Goal: Task Accomplishment & Management: Use online tool/utility

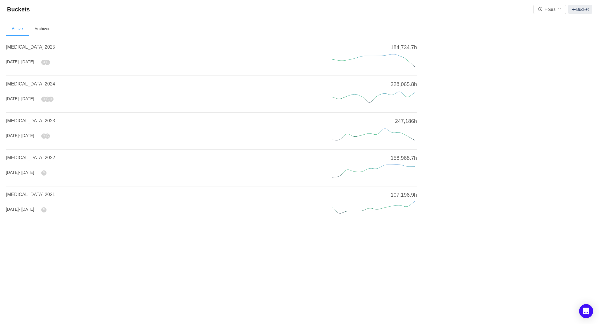
click at [27, 63] on span "- Dec 2025" at bounding box center [27, 61] width 16 height 5
click at [25, 45] on span "CAPEX 2025" at bounding box center [30, 46] width 49 height 5
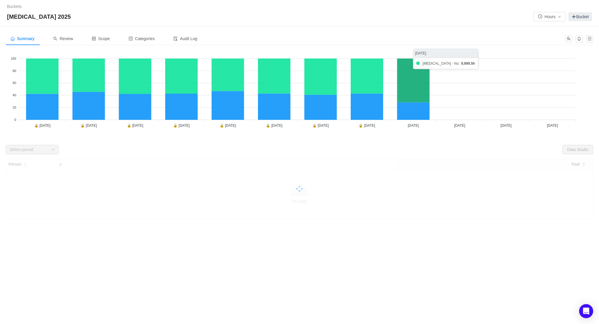
click at [412, 82] on icon at bounding box center [413, 81] width 32 height 44
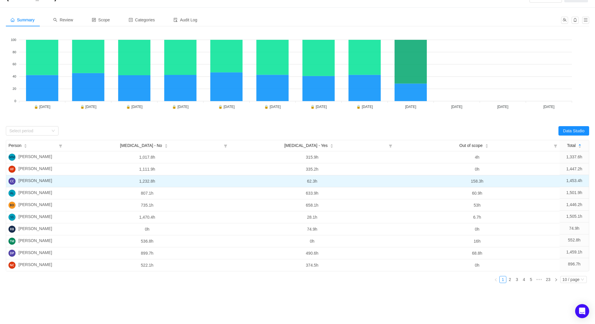
scroll to position [26, 0]
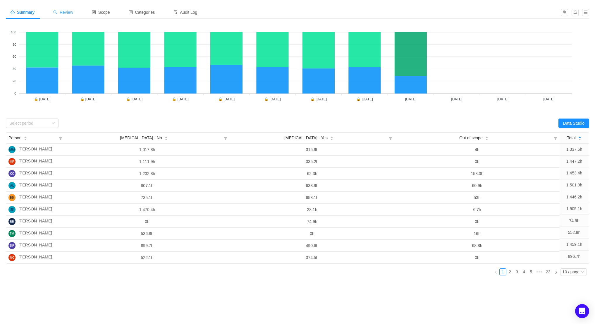
click at [68, 12] on span "Review" at bounding box center [63, 12] width 20 height 5
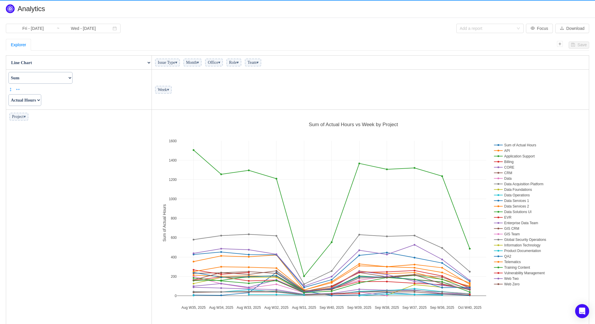
scroll to position [216, 434]
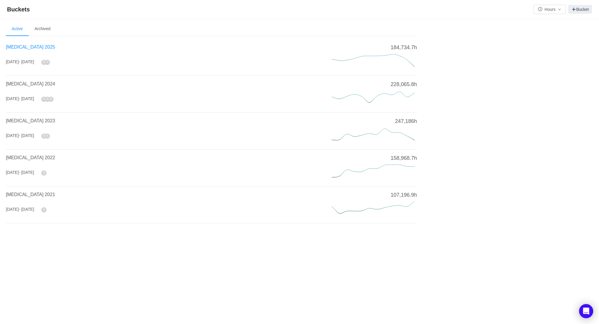
click at [27, 47] on span "CAPEX 2025" at bounding box center [30, 46] width 49 height 5
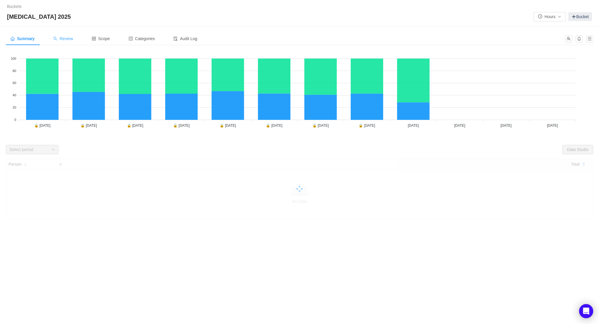
click at [66, 41] on div "Review" at bounding box center [63, 38] width 29 height 13
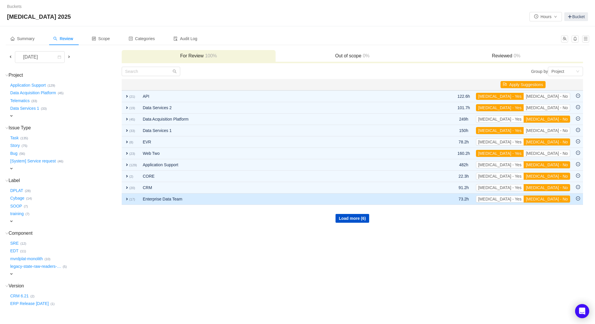
click at [128, 198] on span "expand" at bounding box center [127, 199] width 5 height 5
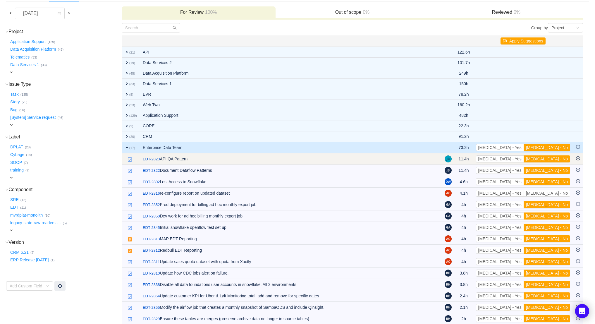
scroll to position [53, 0]
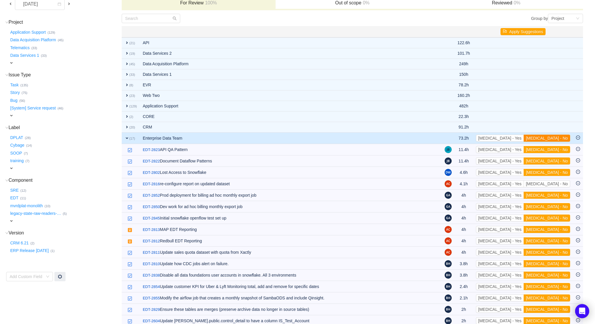
click at [559, 136] on button "CAPEX - No" at bounding box center [547, 138] width 47 height 7
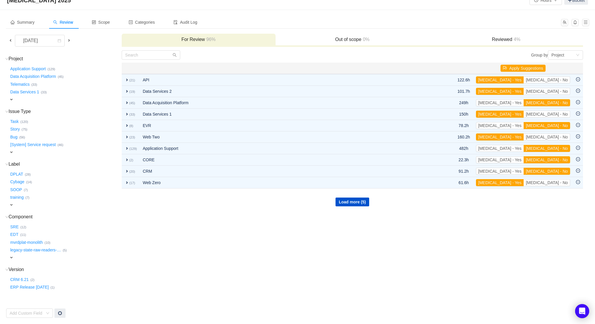
scroll to position [16, 0]
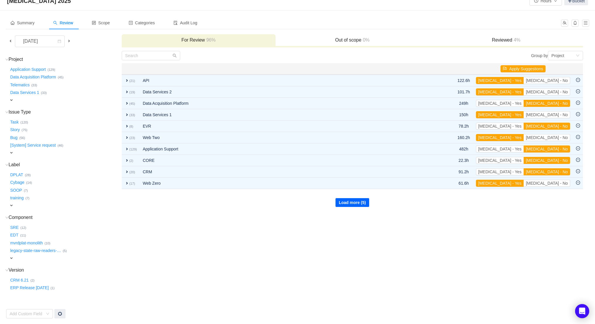
click at [352, 200] on button "Load more (5)" at bounding box center [353, 202] width 34 height 9
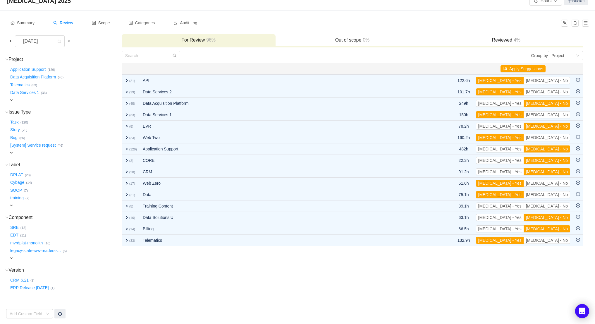
click at [344, 37] on h3 "Out of scope 0%" at bounding box center [353, 40] width 148 height 6
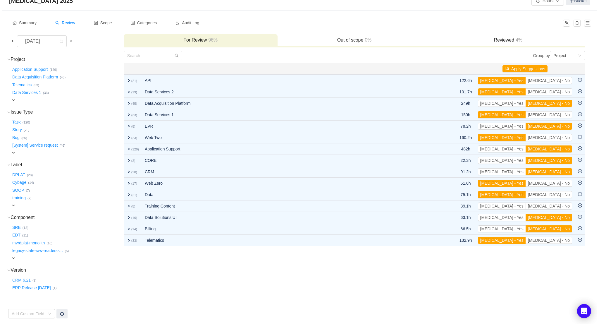
scroll to position [0, 0]
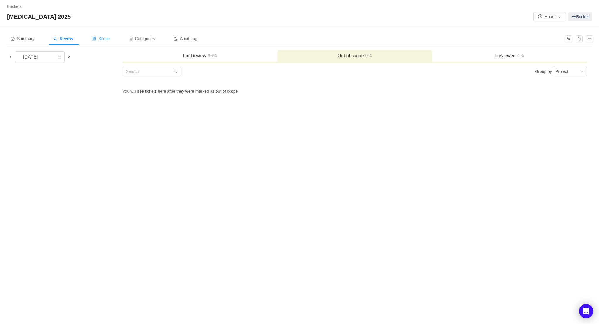
click at [110, 36] on span "Scope" at bounding box center [101, 38] width 18 height 5
